Goal: Transaction & Acquisition: Purchase product/service

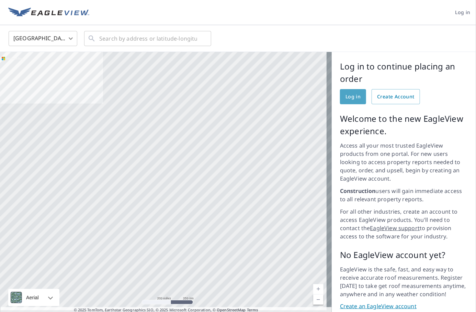
click at [351, 95] on span "Log in" at bounding box center [353, 96] width 15 height 9
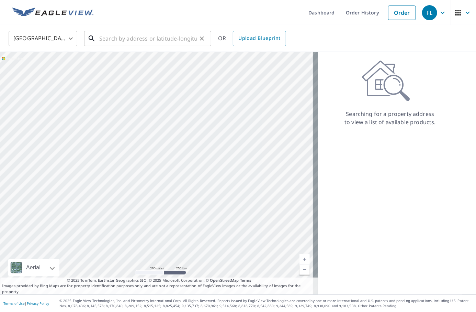
click at [126, 40] on input "text" at bounding box center [148, 38] width 98 height 19
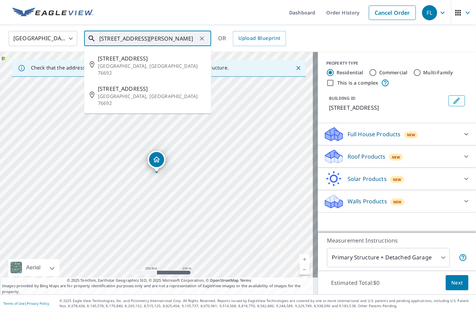
click at [106, 39] on input "413 s bosque whitney tx" at bounding box center [148, 38] width 98 height 19
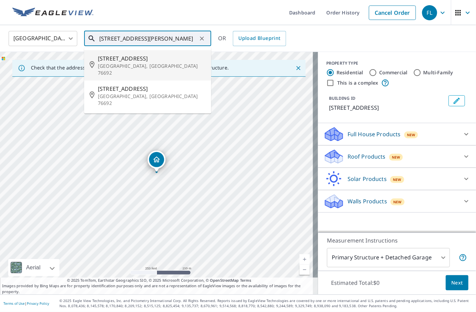
click at [121, 62] on span "403 S Bosque St" at bounding box center [152, 58] width 108 height 8
type input "403 S Bosque St Whitney, TX 76692"
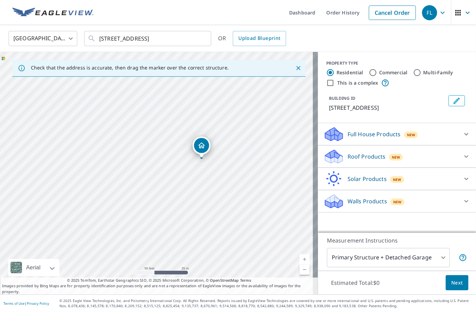
drag, startPoint x: 145, startPoint y: 180, endPoint x: 258, endPoint y: 178, distance: 113.1
click at [260, 178] on div "403 S Bosque St Whitney, TX 76692" at bounding box center [159, 173] width 318 height 242
